Goal: Task Accomplishment & Management: Use online tool/utility

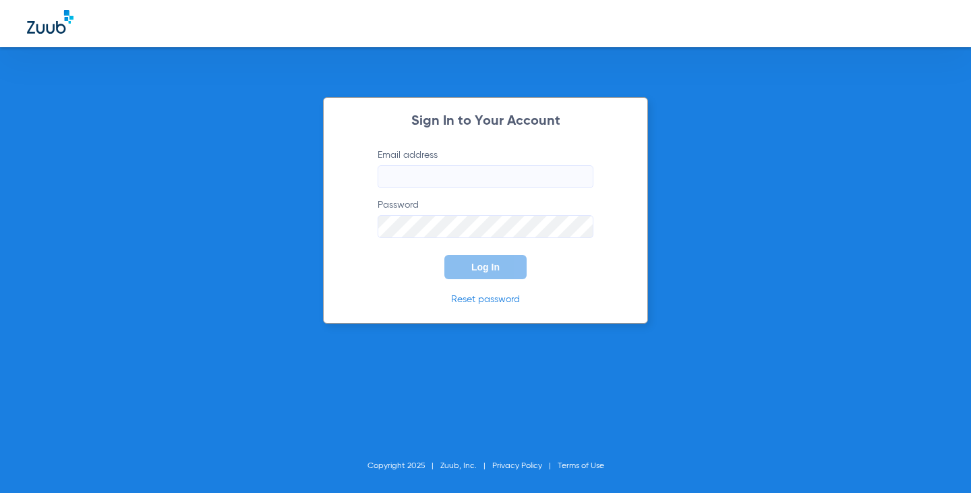
click at [479, 179] on input "Email address" at bounding box center [486, 176] width 216 height 23
click at [409, 173] on input "Email address Required" at bounding box center [486, 176] width 216 height 23
type input "[EMAIL_ADDRESS][DOMAIN_NAME]"
click at [445, 255] on button "Log In" at bounding box center [486, 267] width 82 height 24
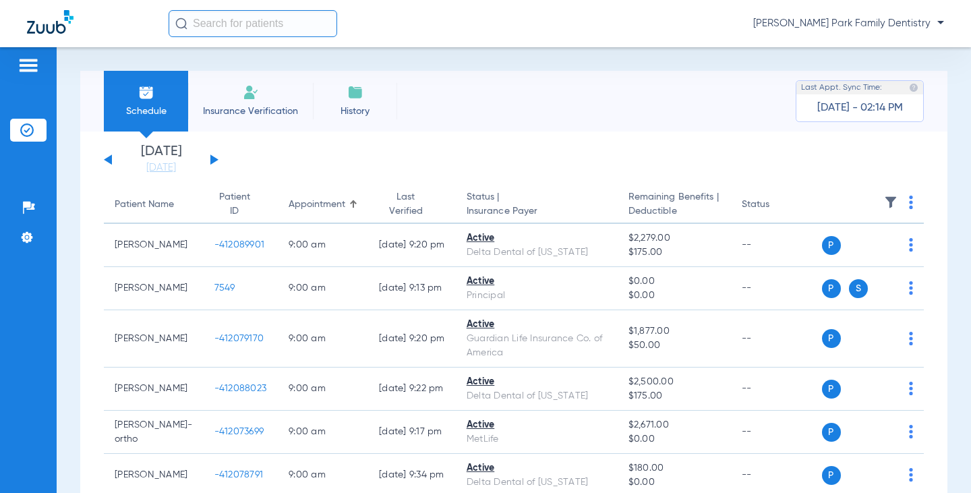
click at [212, 156] on button at bounding box center [214, 159] width 8 height 10
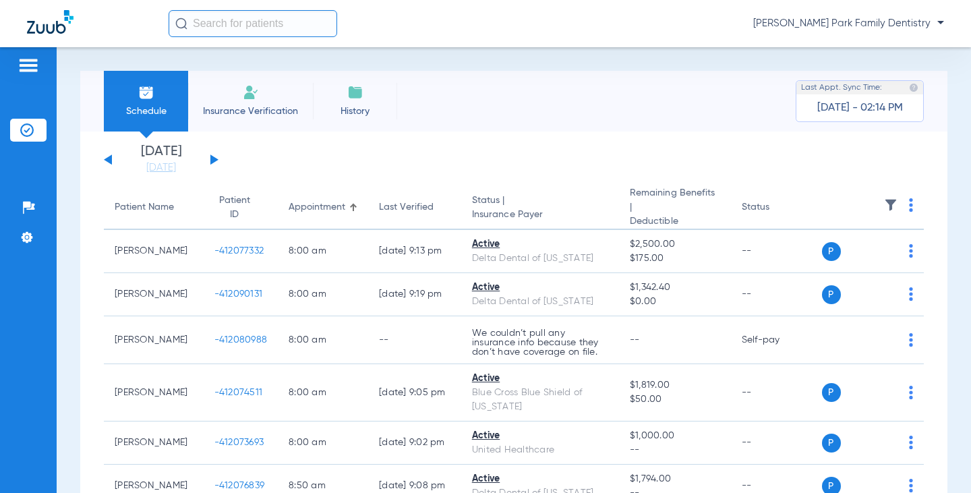
click at [884, 202] on img at bounding box center [890, 204] width 13 height 13
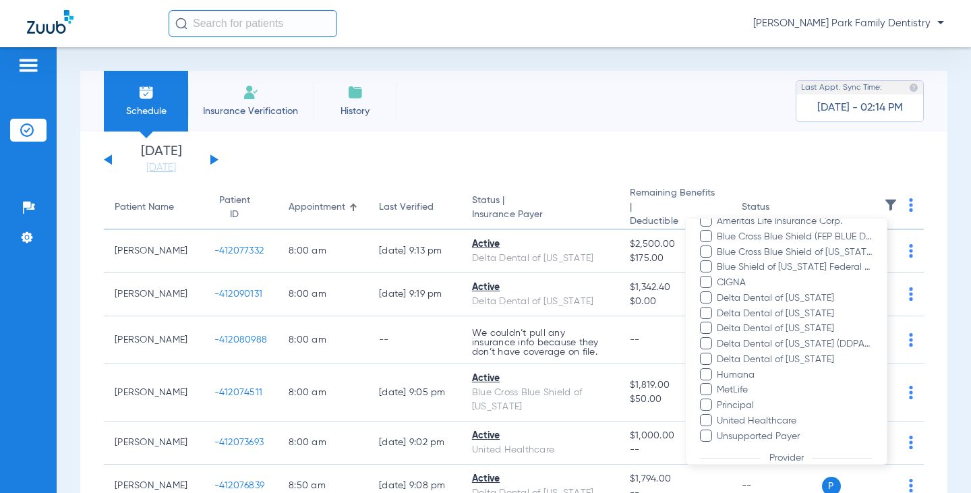
scroll to position [322, 0]
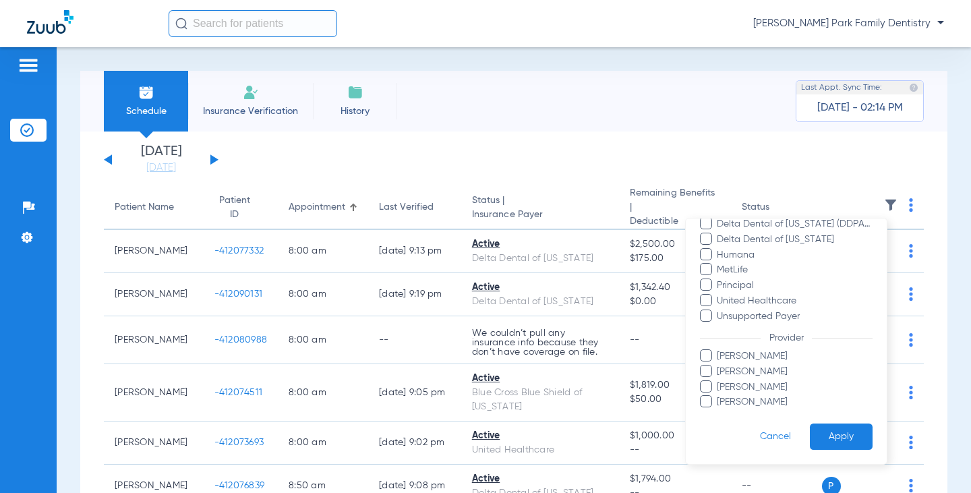
click at [742, 388] on span "[PERSON_NAME]" at bounding box center [794, 387] width 157 height 14
click at [719, 396] on input "[PERSON_NAME]" at bounding box center [719, 396] width 0 height 0
click at [822, 424] on button "Apply" at bounding box center [841, 437] width 63 height 26
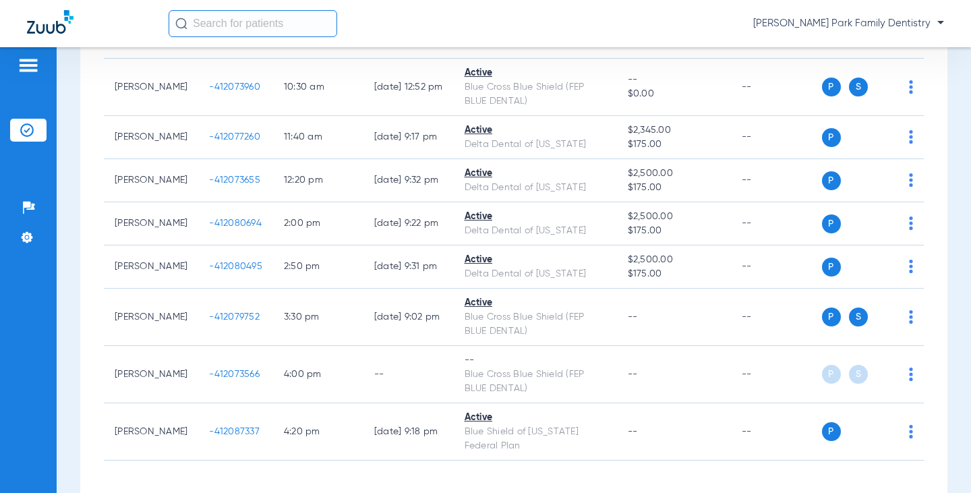
scroll to position [391, 0]
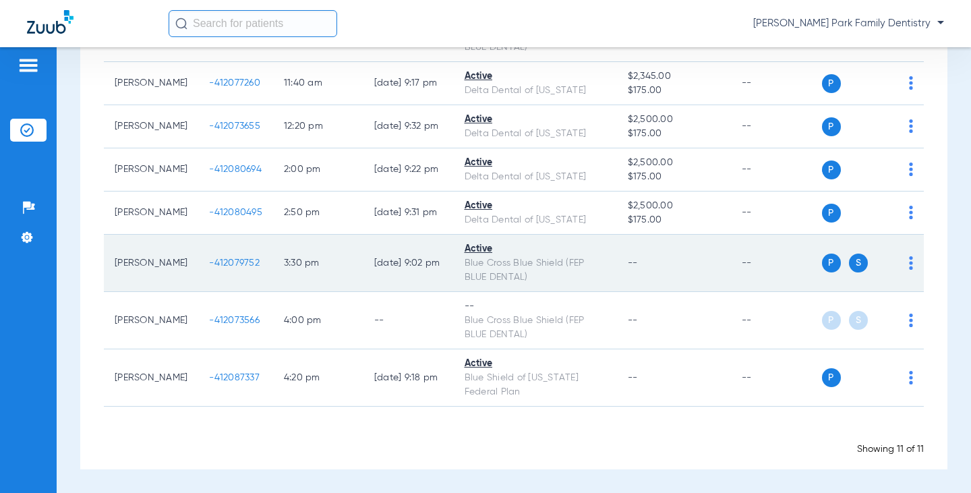
click at [209, 262] on span "-412079752" at bounding box center [234, 262] width 51 height 9
